Goal: Information Seeking & Learning: Learn about a topic

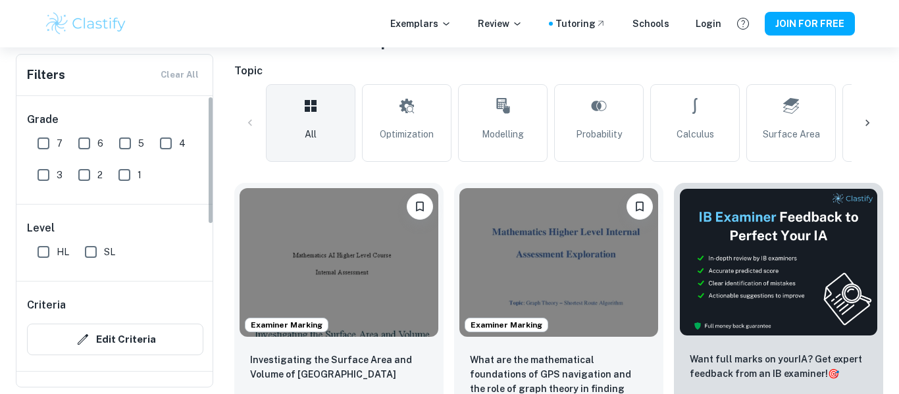
scroll to position [283, 0]
click at [47, 142] on input "7" at bounding box center [43, 143] width 26 height 26
checkbox input "true"
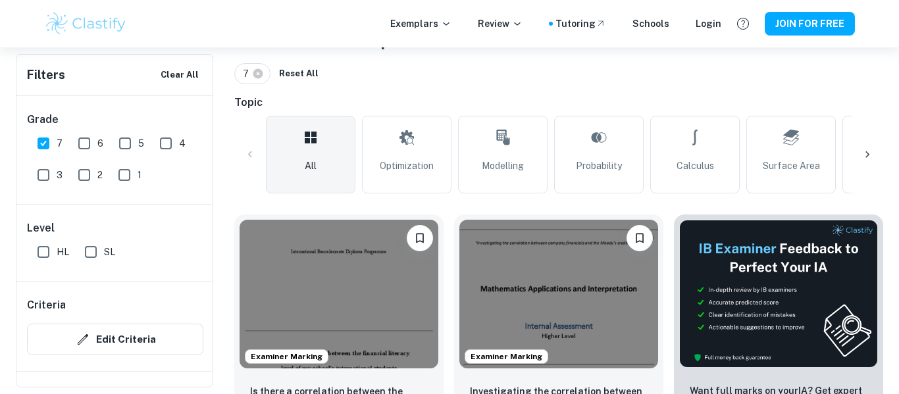
click at [61, 249] on span "HL" at bounding box center [63, 252] width 13 height 14
click at [57, 249] on input "HL" at bounding box center [43, 252] width 26 height 26
checkbox input "true"
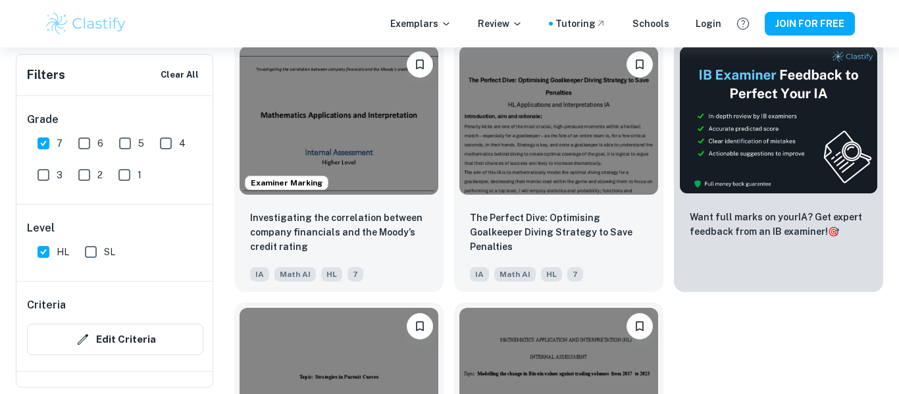
scroll to position [453, 0]
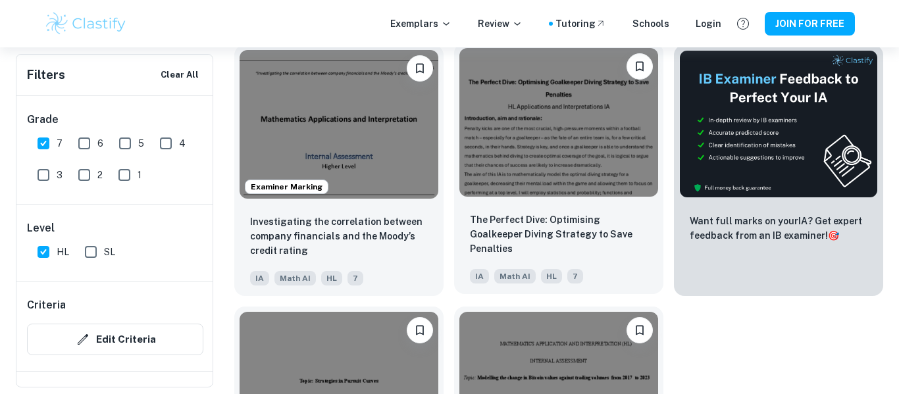
click at [554, 119] on img at bounding box center [558, 122] width 199 height 149
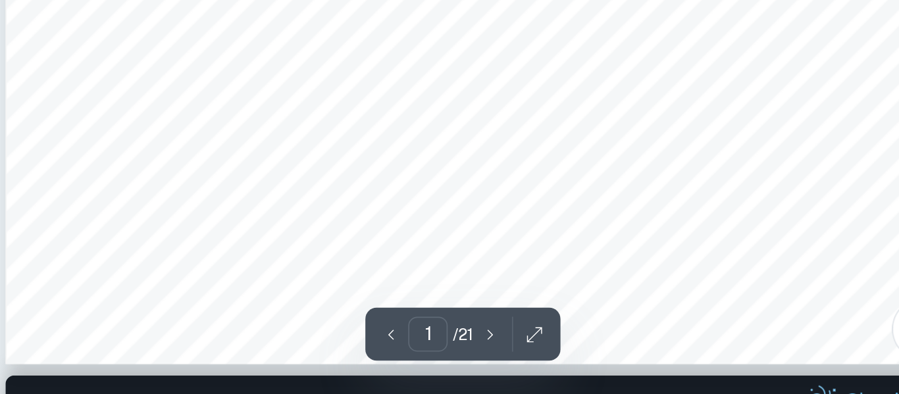
scroll to position [449, 0]
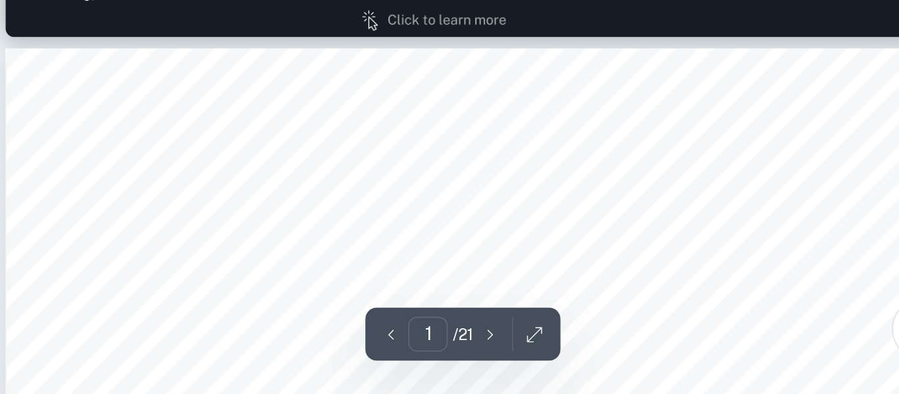
type input "2"
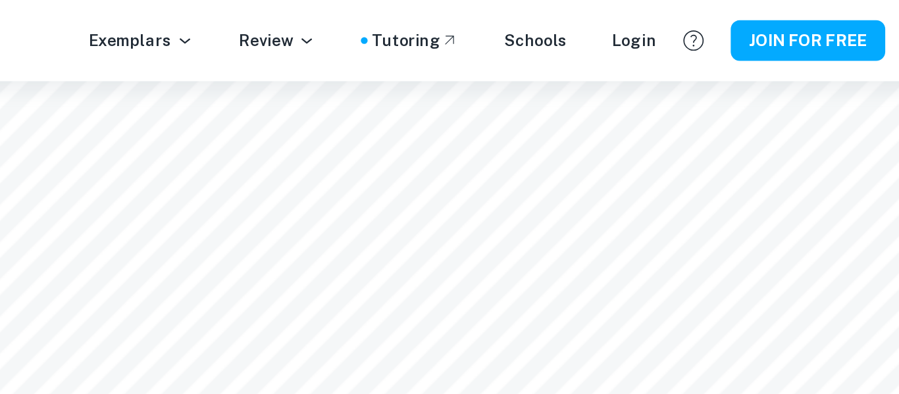
scroll to position [1091, 0]
